Goal: Task Accomplishment & Management: Manage account settings

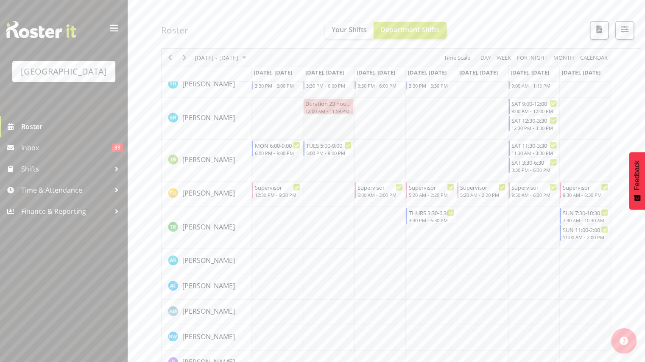
scroll to position [1265, 0]
click at [330, 103] on div "Duration 23 hours - [PERSON_NAME]" at bounding box center [328, 102] width 47 height 8
click at [324, 117] on td "Timeline Week of September 16, 2025" at bounding box center [328, 118] width 51 height 42
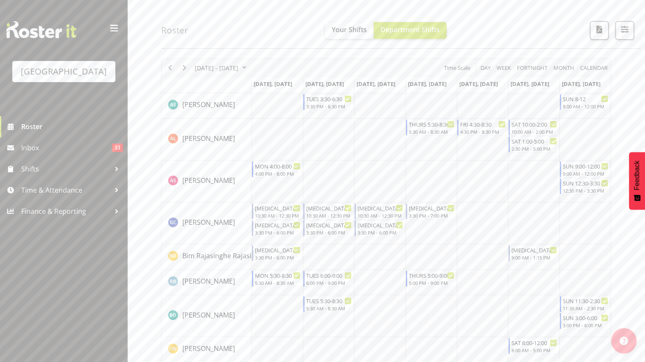
scroll to position [0, 0]
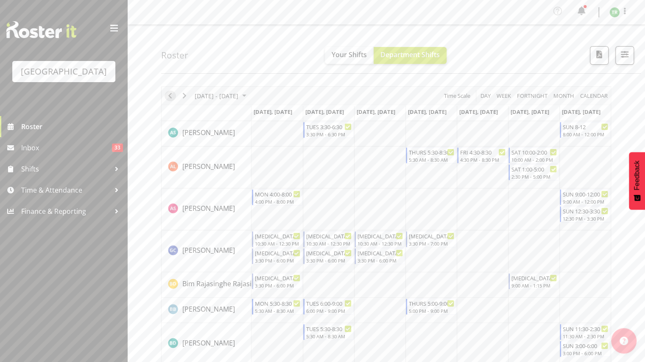
click at [170, 92] on span "Previous" at bounding box center [170, 96] width 10 height 11
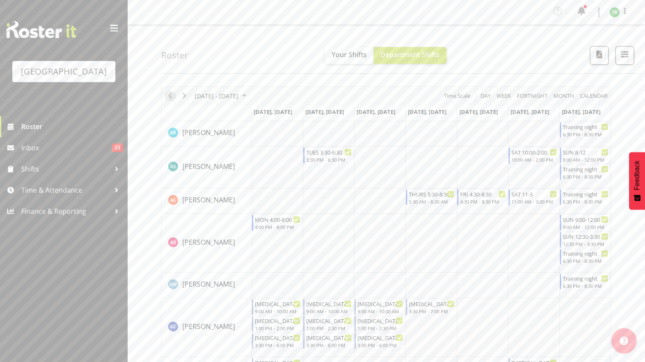
click at [169, 96] on span "Previous" at bounding box center [170, 96] width 10 height 11
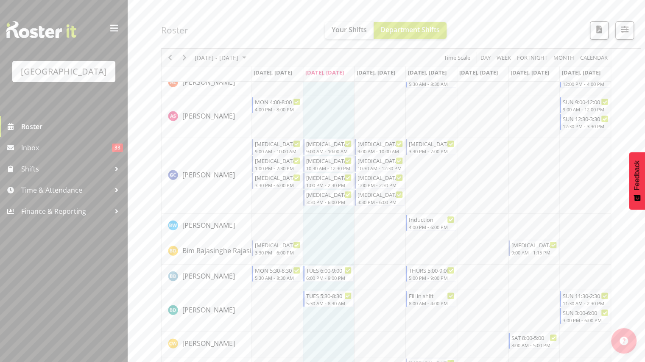
scroll to position [88, 0]
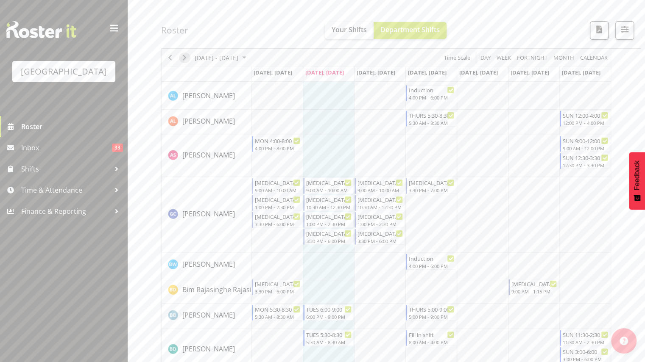
click at [186, 58] on span "Next" at bounding box center [184, 58] width 10 height 11
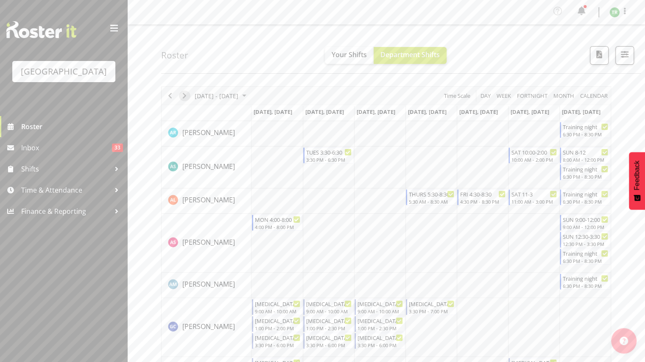
click at [186, 94] on span "Next" at bounding box center [184, 96] width 10 height 11
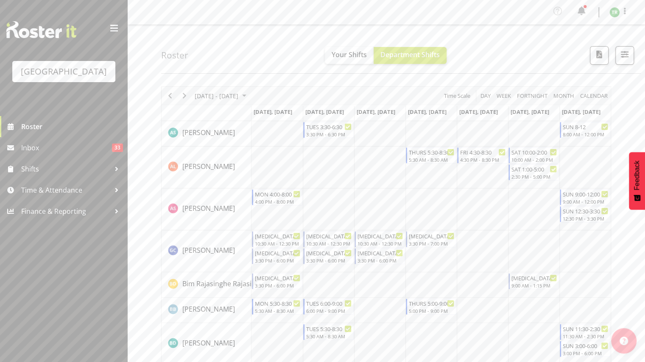
scroll to position [0, 0]
click at [553, 150] on icon "Timeline Week of September 16, 2025" at bounding box center [553, 152] width 4 height 4
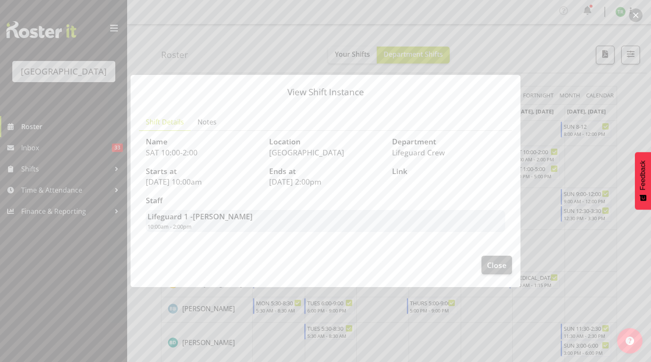
click at [527, 165] on div "View Shift Instance Shift Details Notes Name SAT 10:00-2:00 Location [GEOGRAPHI…" at bounding box center [325, 181] width 407 height 255
click at [505, 266] on span "Close" at bounding box center [496, 265] width 19 height 11
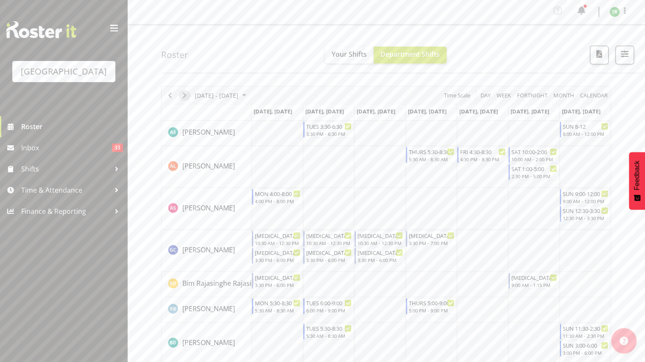
click at [183, 95] on span "Next" at bounding box center [184, 95] width 10 height 11
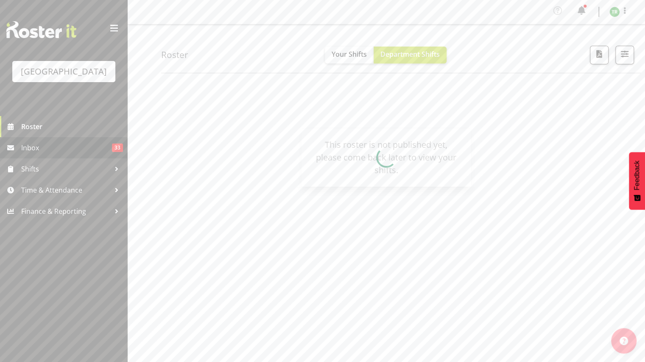
click at [107, 145] on span "Inbox" at bounding box center [66, 148] width 91 height 13
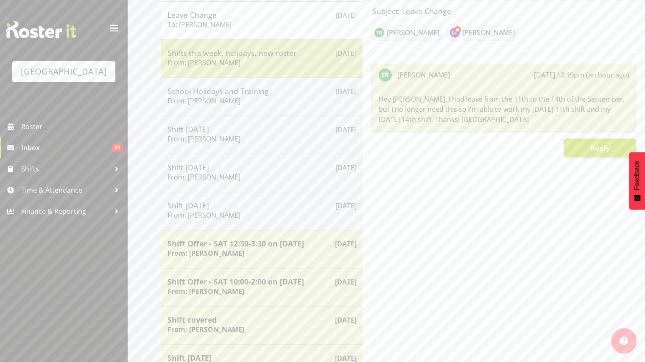
scroll to position [169, 0]
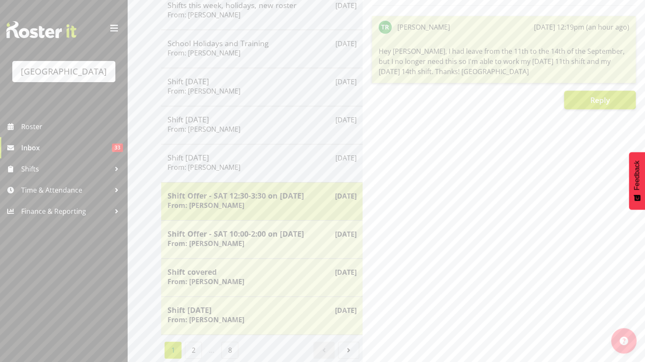
click at [247, 194] on h5 "Shift Offer - SAT 12:30-3:30 on 30/08/25" at bounding box center [261, 195] width 189 height 9
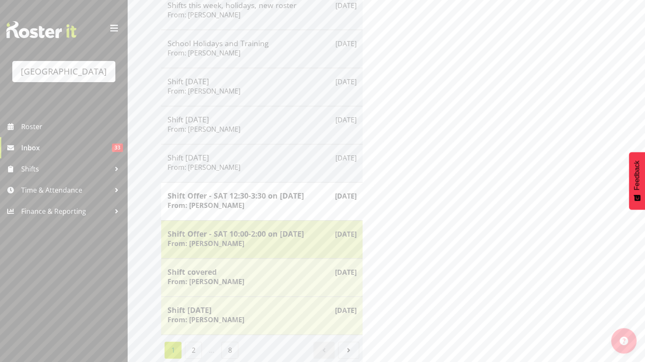
click at [245, 229] on h5 "Shift Offer - SAT 10:00-2:00 on 30/08/25" at bounding box center [261, 233] width 189 height 9
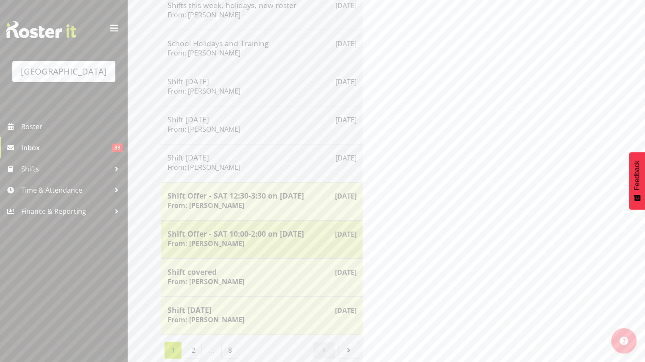
click at [242, 250] on div "Aug 25th Shift Offer - SAT 10:00-2:00 on 30/08/25 From: Laurie Cook" at bounding box center [261, 239] width 201 height 38
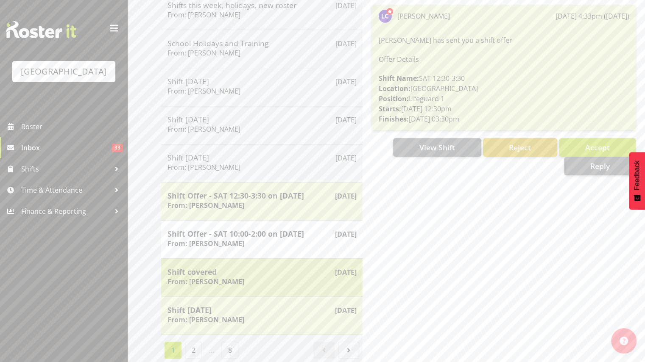
click at [242, 267] on h5 "Shift covered" at bounding box center [261, 271] width 189 height 9
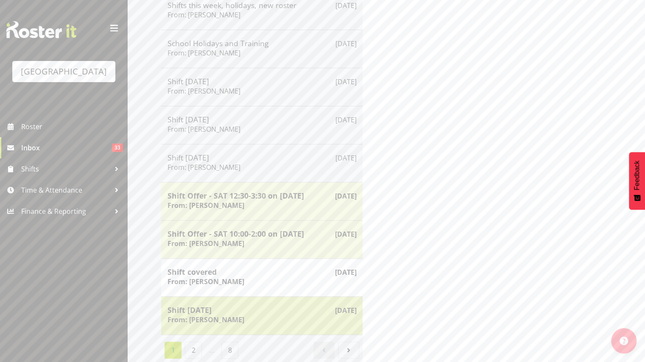
click at [246, 308] on div "Shift Tomorrow From: Jade Johnson" at bounding box center [261, 316] width 189 height 21
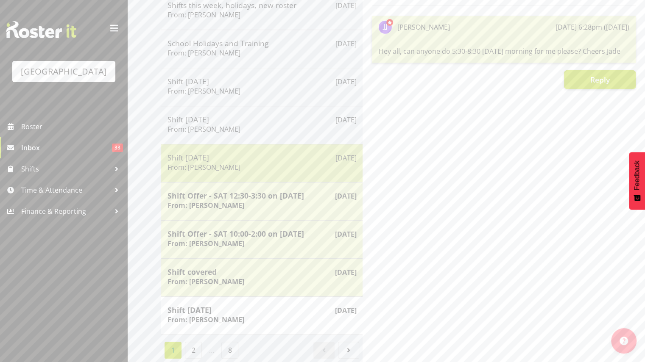
click at [244, 144] on div "Aug 26th Shift today From: Laurie Cook" at bounding box center [261, 163] width 201 height 38
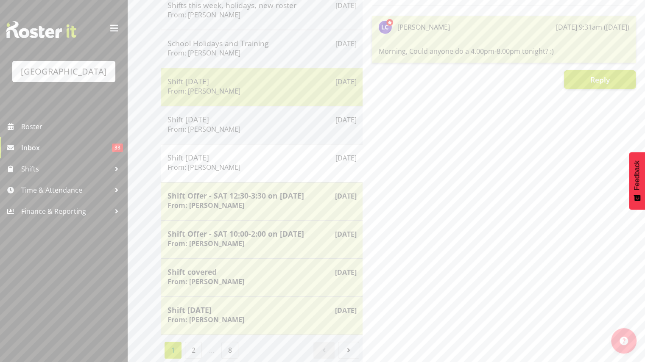
scroll to position [0, 0]
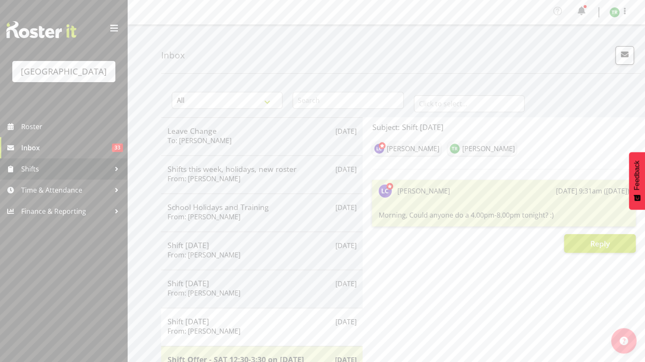
click at [81, 169] on span "Shifts" at bounding box center [65, 169] width 89 height 13
click at [81, 210] on span "My Shift Offers" at bounding box center [63, 213] width 114 height 13
